Goal: Find specific page/section: Find specific page/section

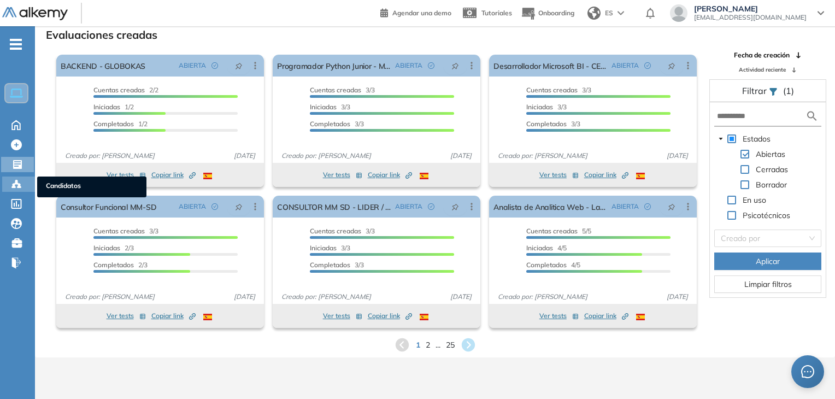
drag, startPoint x: 0, startPoint y: 0, endPoint x: 16, endPoint y: 179, distance: 180.0
click at [16, 180] on circle at bounding box center [16, 181] width 2 height 2
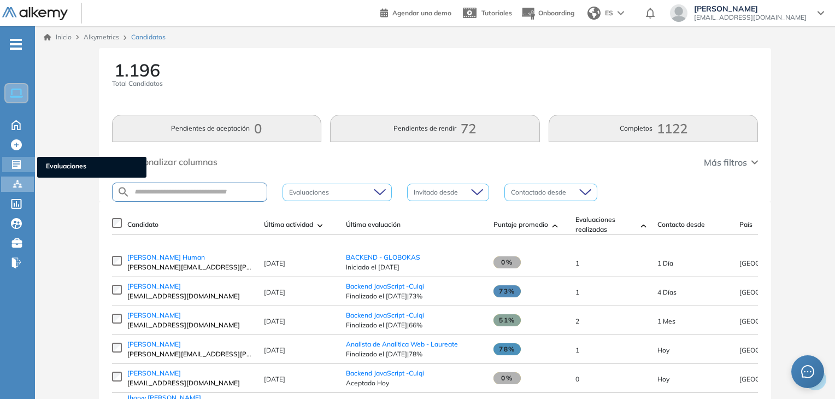
click at [24, 163] on div "Evaluaciones Evaluaciones" at bounding box center [18, 164] width 33 height 15
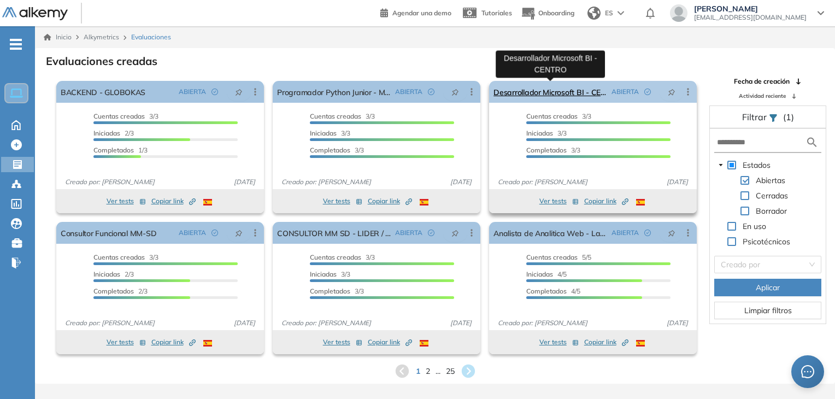
click at [567, 90] on link "Desarrollador Microsoft BI - CENTRO" at bounding box center [551, 92] width 114 height 22
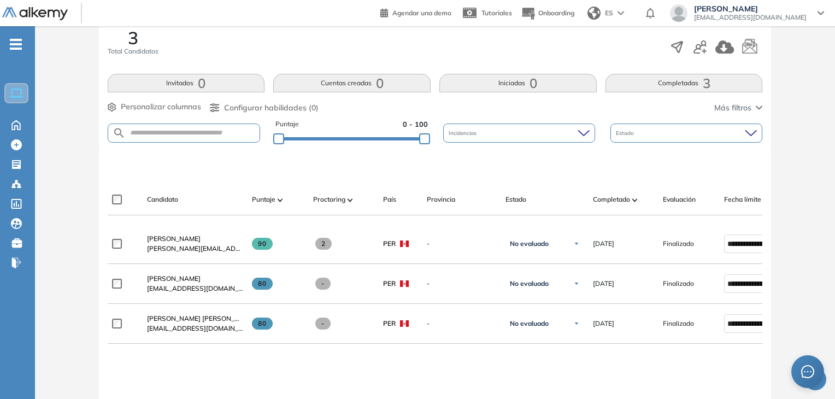
scroll to position [229, 0]
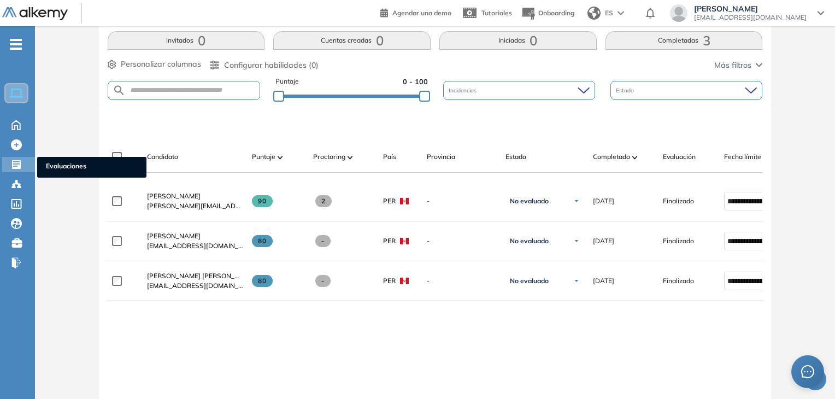
click at [16, 160] on icon at bounding box center [16, 164] width 11 height 11
